Goal: Transaction & Acquisition: Purchase product/service

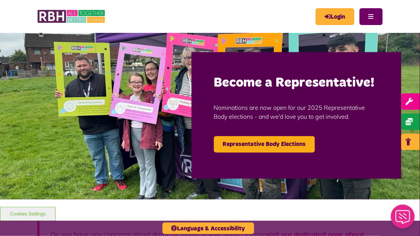
click at [373, 18] on button "Menu" at bounding box center [371, 16] width 23 height 17
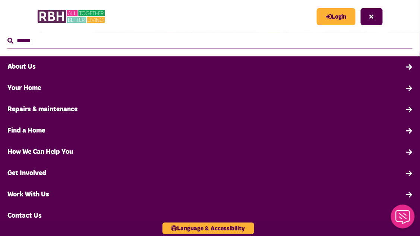
click at [39, 86] on link "Your Home" at bounding box center [210, 88] width 420 height 21
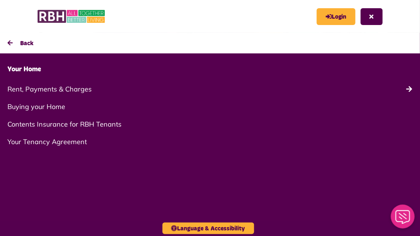
click at [61, 88] on link "Rent, Payments & Charges" at bounding box center [210, 89] width 420 height 18
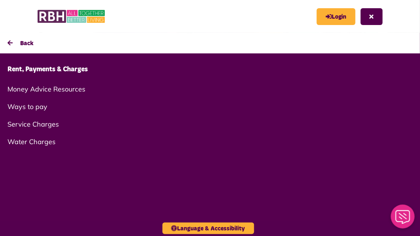
click at [64, 65] on link "Rent, Payments & Charges" at bounding box center [210, 69] width 420 height 21
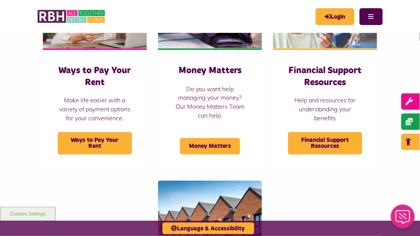
scroll to position [247, 0]
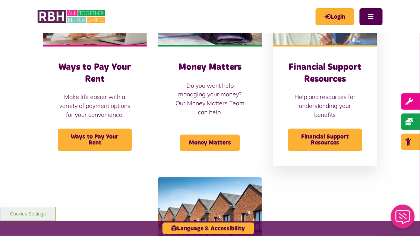
click at [374, 165] on div "Financial Support Resources Help and resources for understanding your benefits …" at bounding box center [325, 105] width 104 height 120
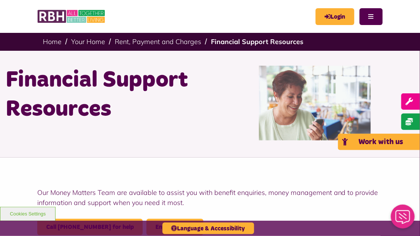
click at [356, 140] on icon at bounding box center [349, 141] width 13 height 7
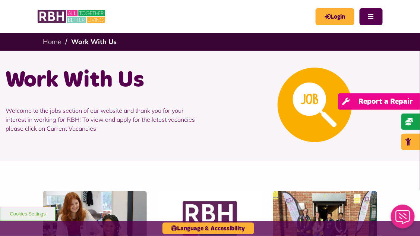
click at [356, 100] on icon "wrench" at bounding box center [349, 101] width 13 height 7
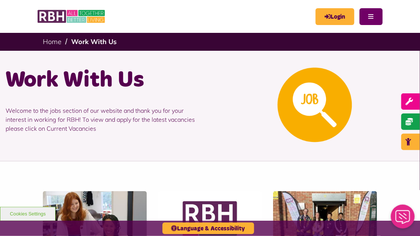
click at [370, 15] on button "Menu" at bounding box center [371, 16] width 23 height 17
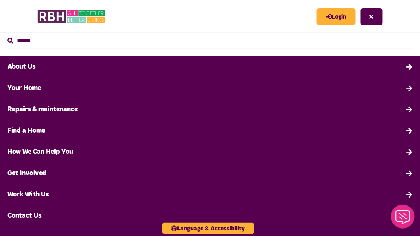
click at [404, 214] on icon "Close Web Assistant" at bounding box center [403, 217] width 18 height 14
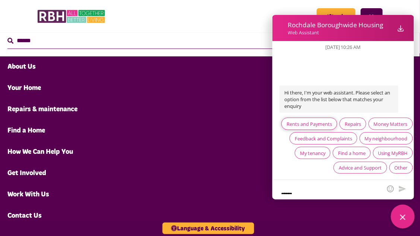
click at [325, 123] on div "Rents and Payments" at bounding box center [310, 123] width 46 height 7
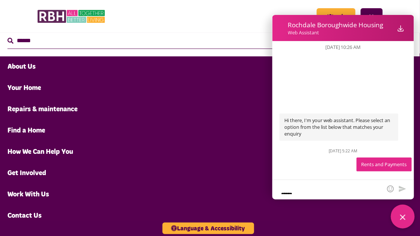
scroll to position [44, 0]
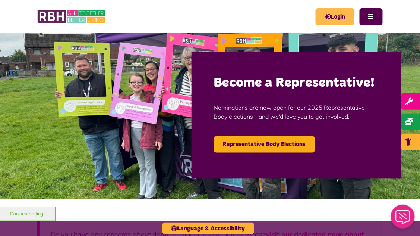
click at [338, 21] on link "Login" at bounding box center [335, 16] width 39 height 17
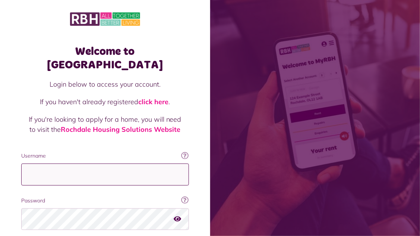
click at [86, 163] on input "Username" at bounding box center [105, 174] width 168 height 22
type input "**********"
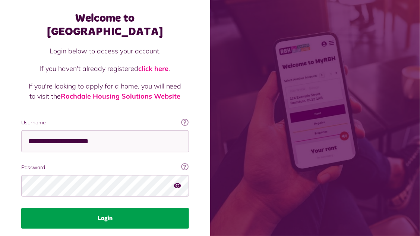
scroll to position [50, 0]
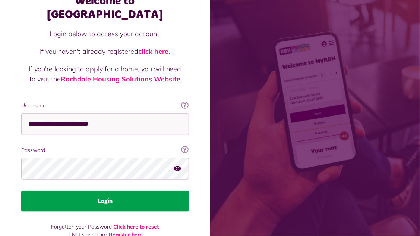
click at [144, 191] on button "Login" at bounding box center [105, 201] width 168 height 21
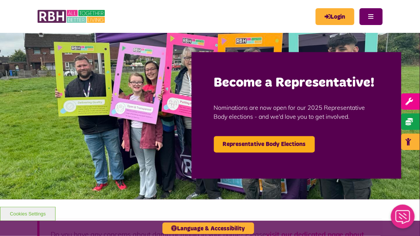
click at [377, 16] on button "Menu" at bounding box center [371, 16] width 23 height 17
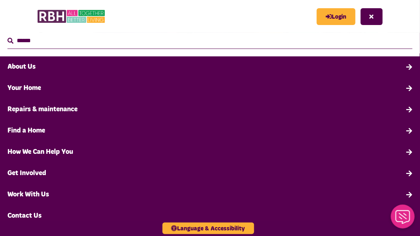
click at [33, 69] on link "About Us" at bounding box center [210, 66] width 420 height 21
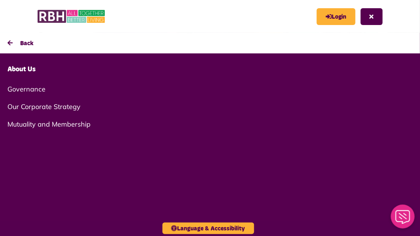
click at [12, 47] on button "Back" at bounding box center [210, 43] width 420 height 21
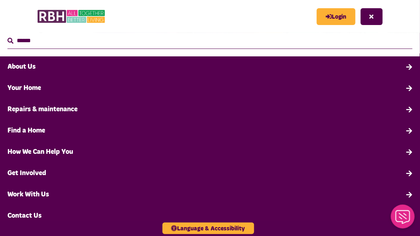
click at [26, 40] on input "Search" at bounding box center [210, 41] width 406 height 16
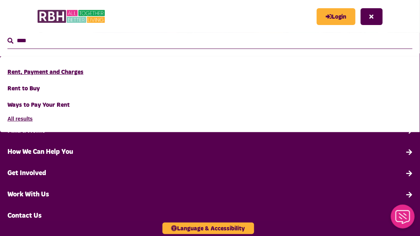
type input "****"
click at [75, 73] on link "Rent, Payment and Charges" at bounding box center [321, 72] width 628 height 16
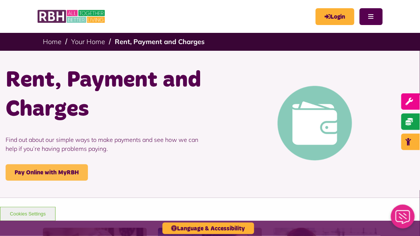
click at [65, 172] on link "Pay Online with MyRBH" at bounding box center [47, 172] width 82 height 16
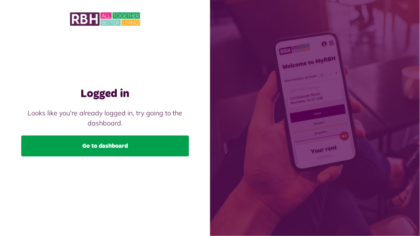
click at [132, 156] on link "Go to dashboard" at bounding box center [105, 145] width 168 height 21
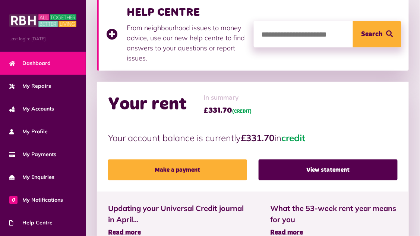
scroll to position [167, 0]
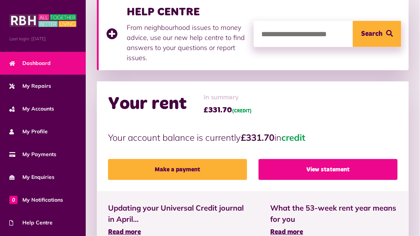
click at [343, 172] on link "View statement" at bounding box center [328, 169] width 139 height 21
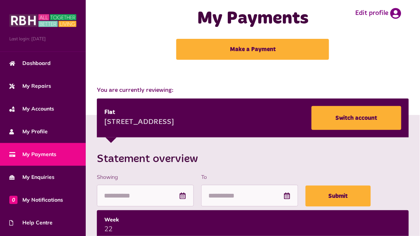
scroll to position [10, 0]
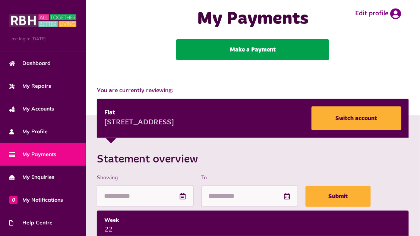
click at [259, 47] on link "Make a Payment" at bounding box center [252, 49] width 153 height 21
click at [263, 50] on link "Make a Payment" at bounding box center [252, 49] width 153 height 21
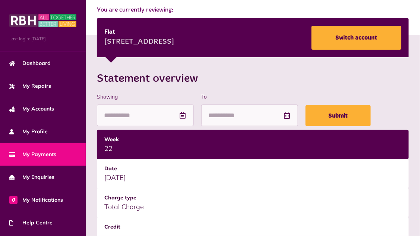
scroll to position [0, 0]
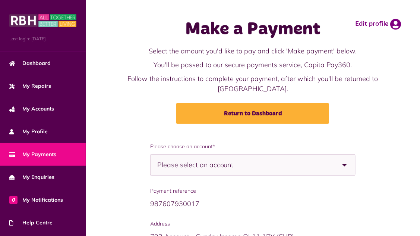
click at [253, 60] on p "You'll be passed to our secure payments service, Capita Pay360." at bounding box center [252, 65] width 259 height 10
click at [348, 165] on b at bounding box center [345, 164] width 21 height 21
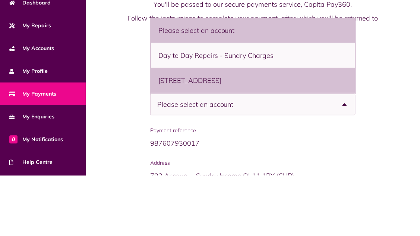
click at [269, 140] on li "156 Holland Rise, Rochdale, OL12 6UA - Flat" at bounding box center [253, 140] width 204 height 25
select select "**********"
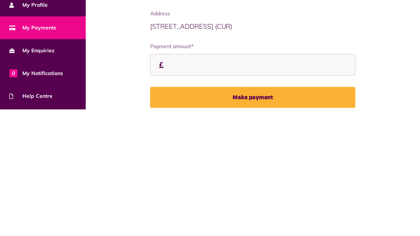
scroll to position [88, 0]
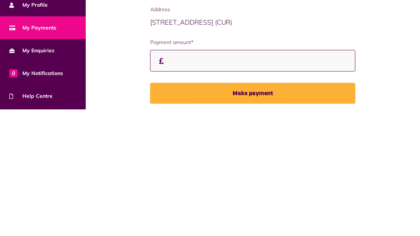
click at [181, 184] on input "Payment amount*" at bounding box center [253, 187] width 206 height 22
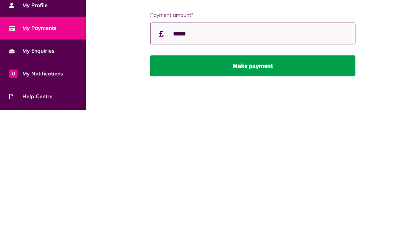
type input "*****"
click at [255, 189] on button "Make payment" at bounding box center [253, 192] width 206 height 21
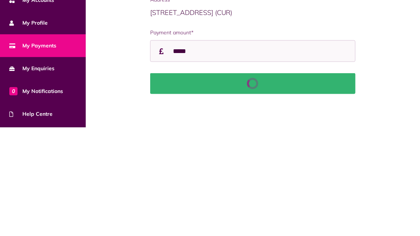
scroll to position [115, 0]
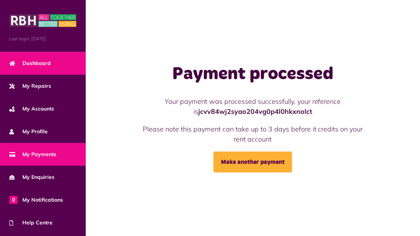
click at [41, 61] on span "Dashboard" at bounding box center [29, 63] width 41 height 8
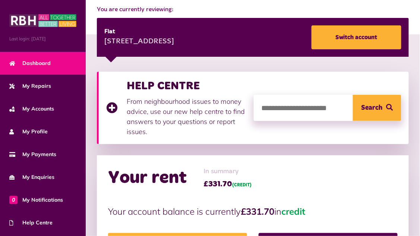
scroll to position [94, 0]
